Goal: Task Accomplishment & Management: Use online tool/utility

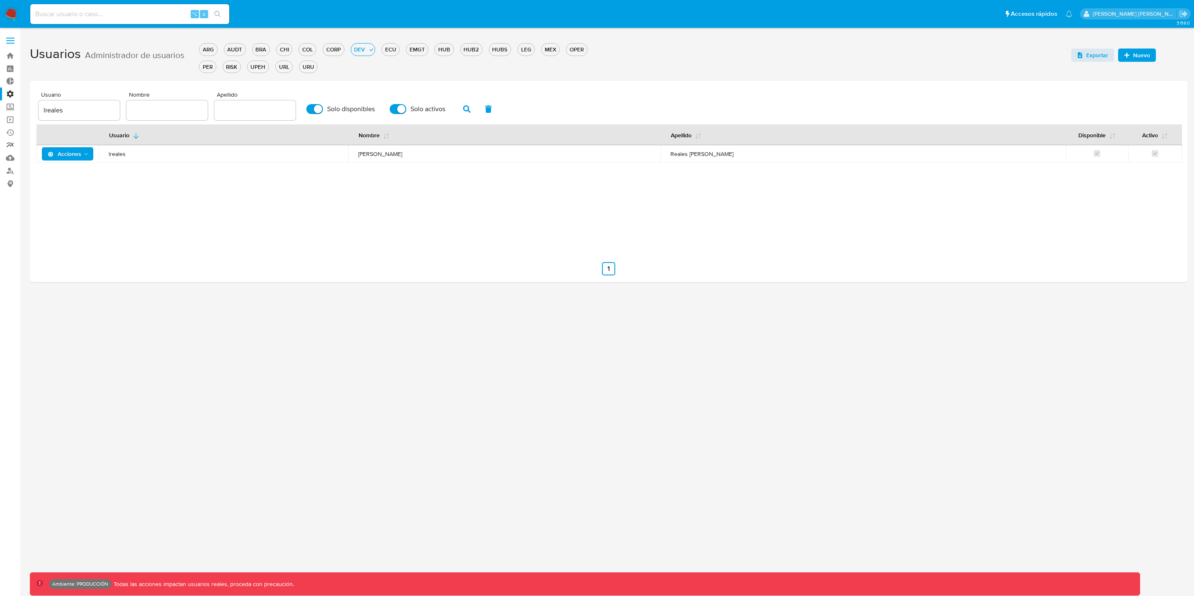
click at [10, 143] on link "Reportes" at bounding box center [49, 145] width 99 height 13
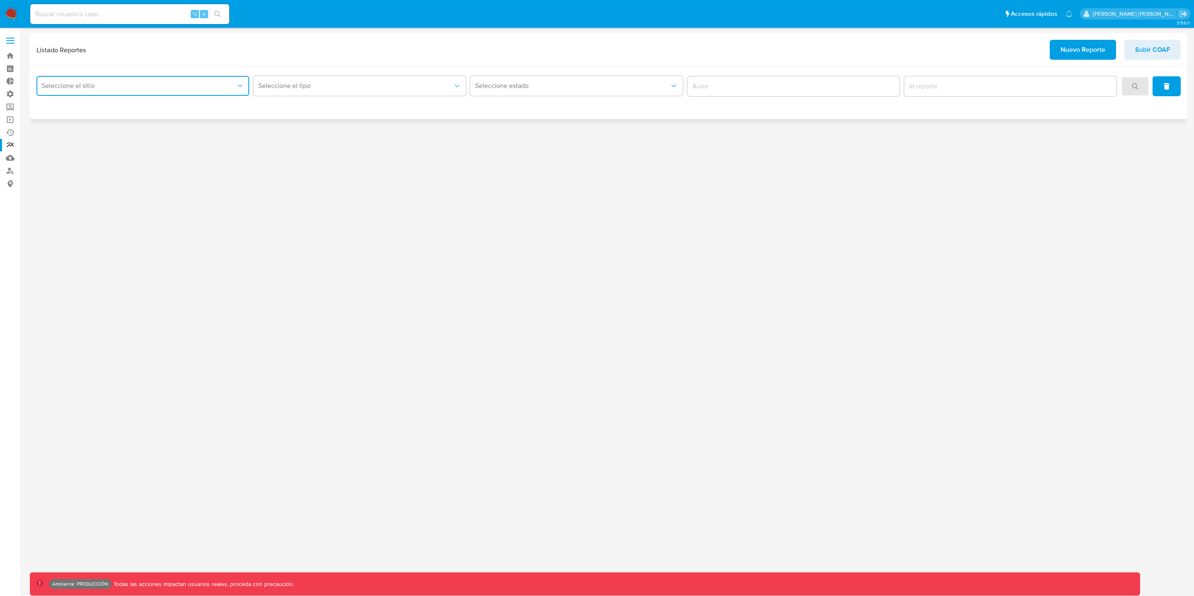
click at [178, 88] on span "Seleccione el sitio" at bounding box center [138, 86] width 194 height 8
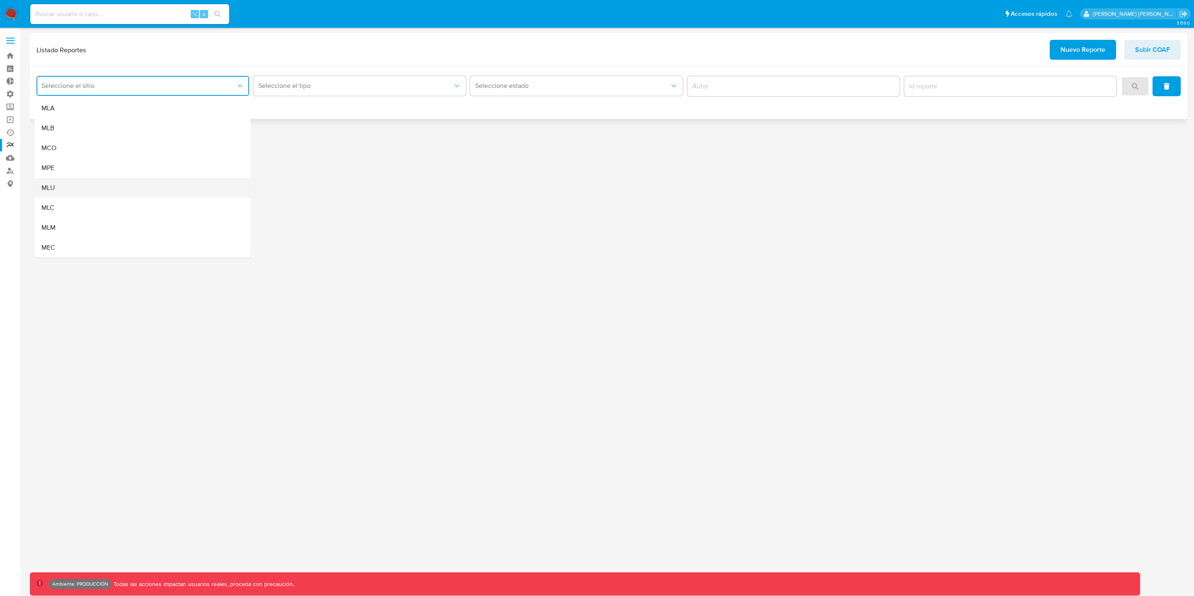
click at [124, 193] on div "MLU" at bounding box center [140, 188] width 198 height 20
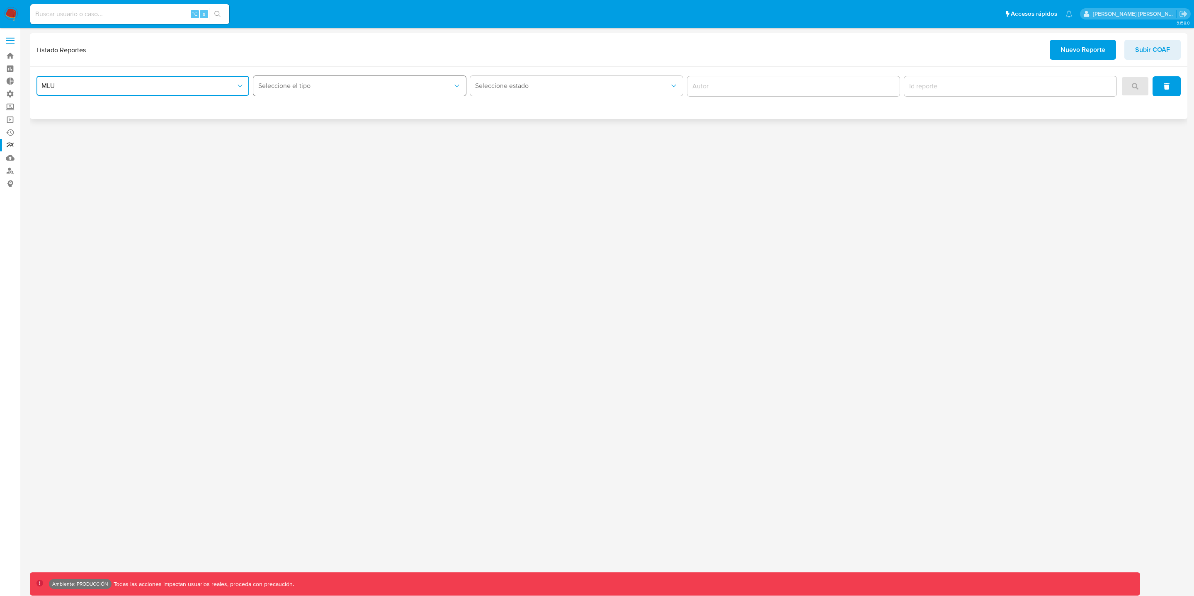
click at [317, 87] on span "Seleccione el tipo" at bounding box center [355, 86] width 194 height 8
click at [304, 108] on span "Circunstanciado" at bounding box center [281, 108] width 47 height 8
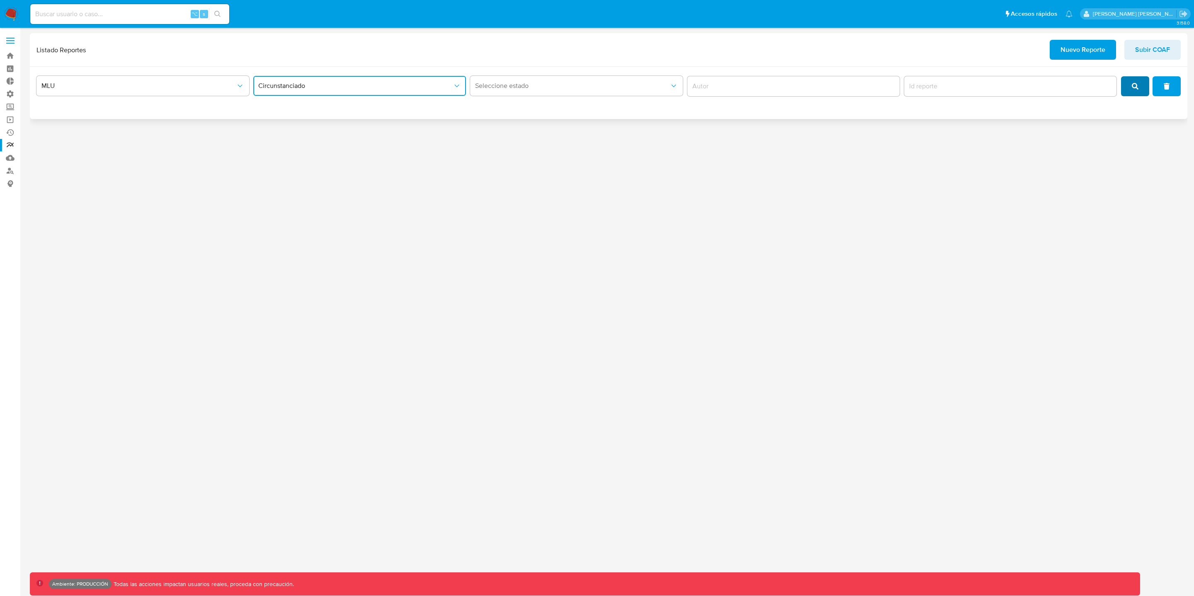
click at [1133, 88] on icon "search" at bounding box center [1135, 86] width 7 height 7
